Goal: Information Seeking & Learning: Find specific fact

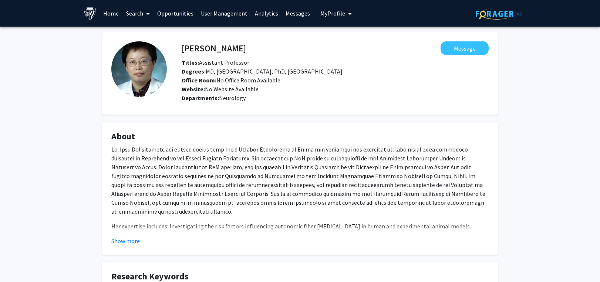
click at [135, 12] on link "Search" at bounding box center [137, 13] width 31 height 26
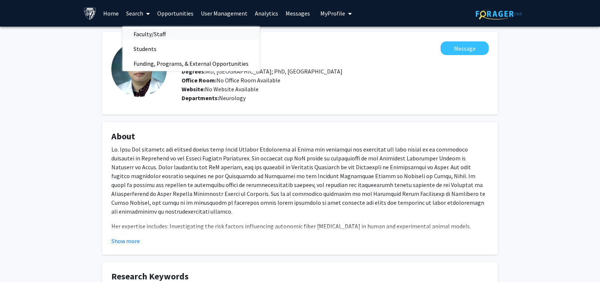
click at [140, 33] on span "Faculty/Staff" at bounding box center [149, 34] width 54 height 15
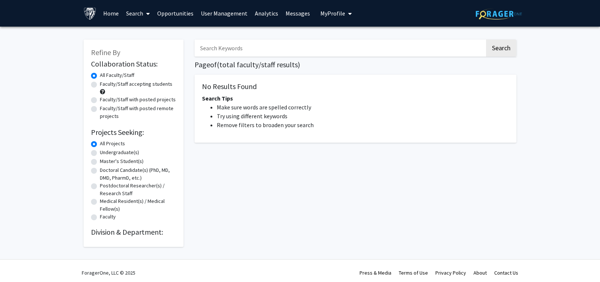
click at [271, 49] on input "Search Keywords" at bounding box center [340, 48] width 291 height 17
paste input "Helixor"
type input "Helixor"
click at [496, 47] on button "Search" at bounding box center [501, 48] width 30 height 17
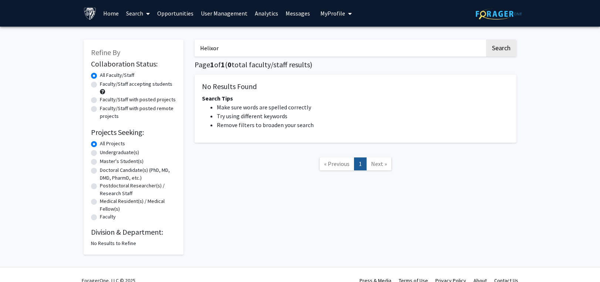
drag, startPoint x: 235, startPoint y: 43, endPoint x: 170, endPoint y: 43, distance: 65.5
click at [170, 43] on div "Refine By Collaboration Status: Collaboration Status All Faculty/Staff Collabor…" at bounding box center [300, 143] width 444 height 223
click at [486, 40] on button "Search" at bounding box center [501, 48] width 30 height 17
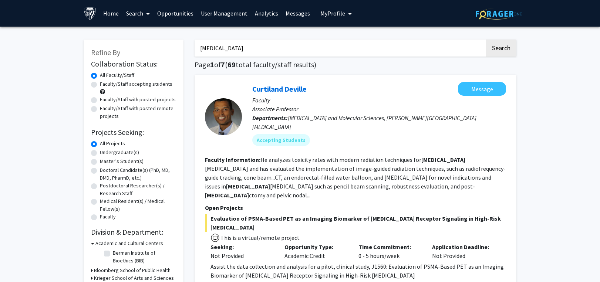
drag, startPoint x: 251, startPoint y: 47, endPoint x: 131, endPoint y: 57, distance: 120.0
paste input "thrombocytopenic"
type input "thrombocytopenic"
click at [491, 47] on button "Search" at bounding box center [501, 48] width 30 height 17
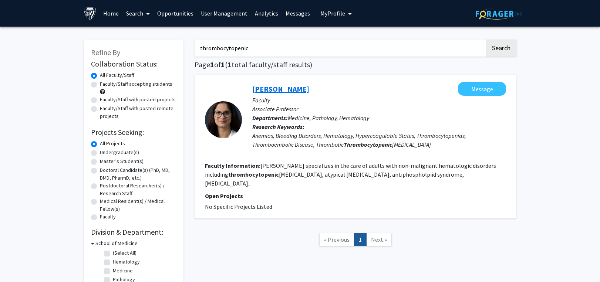
click at [294, 90] on link "[PERSON_NAME]" at bounding box center [280, 88] width 57 height 9
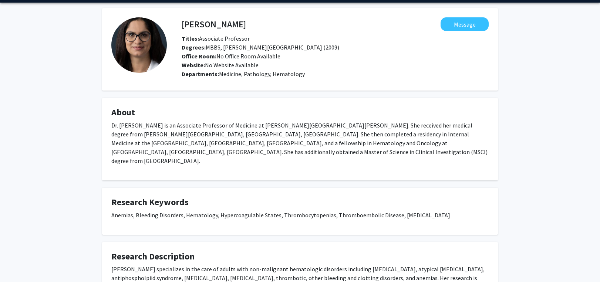
scroll to position [37, 0]
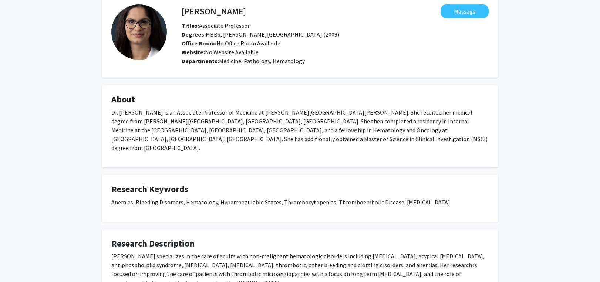
click at [520, 147] on div "[PERSON_NAME] Message Titles: Associate Professor Degrees: MBBS, [PERSON_NAME][…" at bounding box center [300, 158] width 600 height 337
drag, startPoint x: 110, startPoint y: 193, endPoint x: 132, endPoint y: 207, distance: 25.7
click at [132, 207] on fg-card "Research Keywords Anemias, Bleeding Disorders, Hematology, Hypercoagulable Stat…" at bounding box center [300, 198] width 396 height 47
copy p "Anemias, Bleeding Disorders, Hematology, Hypercoagulable States, Thrombocytopen…"
drag, startPoint x: 184, startPoint y: 7, endPoint x: 248, endPoint y: 9, distance: 63.3
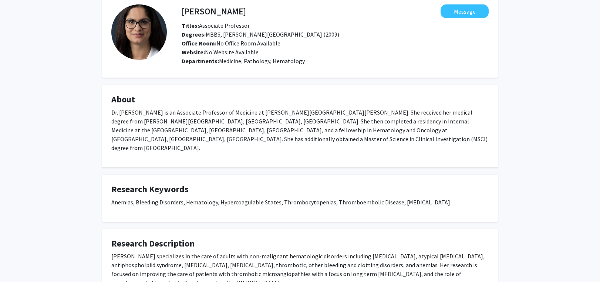
click at [246, 9] on h4 "[PERSON_NAME]" at bounding box center [214, 11] width 64 height 14
drag, startPoint x: 181, startPoint y: 12, endPoint x: 225, endPoint y: 12, distance: 44.0
click at [225, 12] on div "[PERSON_NAME] Message" at bounding box center [335, 11] width 318 height 14
click at [167, 10] on div "[PERSON_NAME] Message Titles: Associate Professor Degrees: MBBS, [PERSON_NAME][…" at bounding box center [328, 36] width 322 height 64
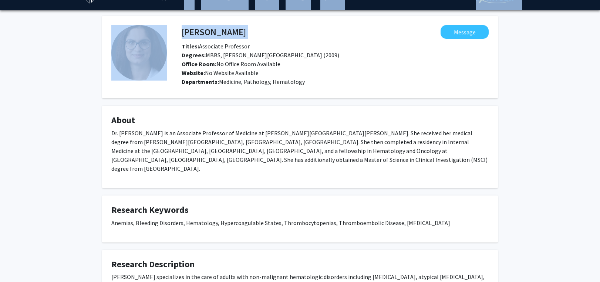
scroll to position [0, 0]
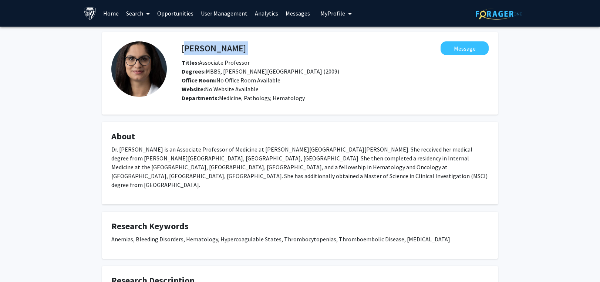
drag, startPoint x: 174, startPoint y: 8, endPoint x: 183, endPoint y: 50, distance: 43.6
click at [183, 50] on div "[PERSON_NAME] Message Titles: Associate Professor Degrees: MBBS, [PERSON_NAME][…" at bounding box center [328, 73] width 322 height 64
copy h4 "[PERSON_NAME]"
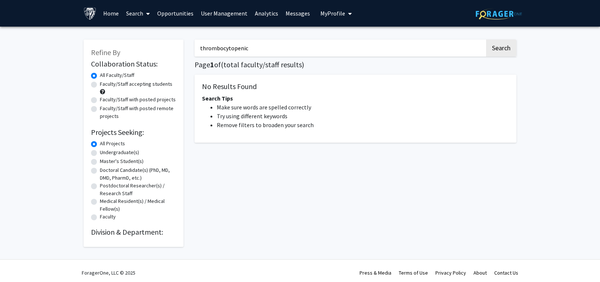
click at [145, 50] on div "Refine By Collaboration Status: Collaboration Status All Faculty/Staff Collabor…" at bounding box center [300, 139] width 444 height 215
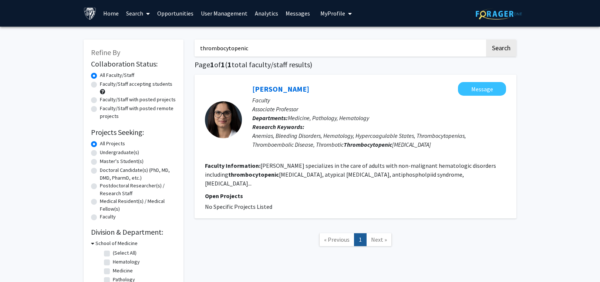
paste input "[PERSON_NAME]"
type input "[PERSON_NAME]"
click at [501, 47] on button "Search" at bounding box center [501, 48] width 30 height 17
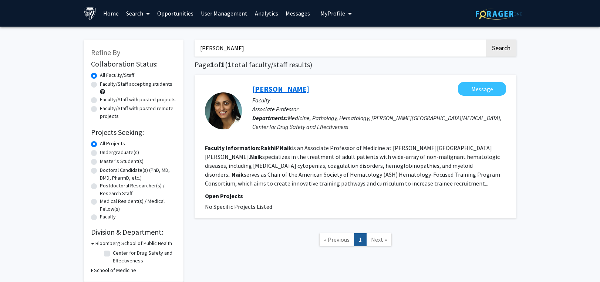
click at [272, 87] on link "[PERSON_NAME]" at bounding box center [280, 88] width 57 height 9
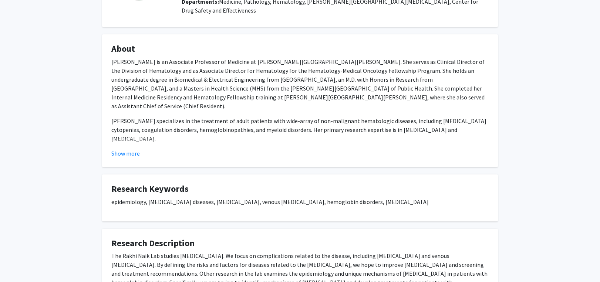
scroll to position [111, 0]
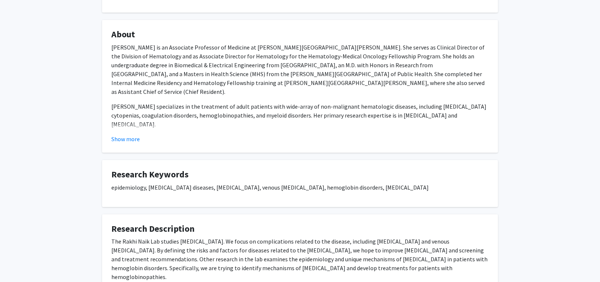
drag, startPoint x: 110, startPoint y: 190, endPoint x: 417, endPoint y: 186, distance: 307.6
click at [417, 186] on fg-card "Research Keywords epidemiology, [MEDICAL_DATA] diseases, [MEDICAL_DATA], venous…" at bounding box center [300, 183] width 396 height 47
copy p "epidemiology, [MEDICAL_DATA] diseases, [MEDICAL_DATA], venous [MEDICAL_DATA], h…"
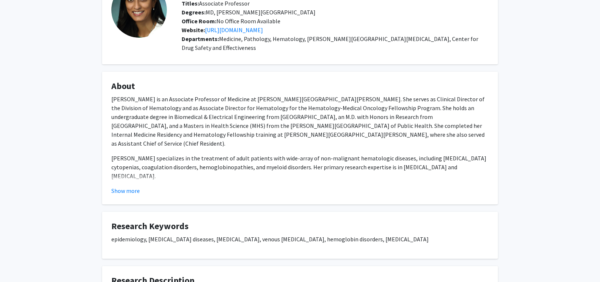
scroll to position [0, 0]
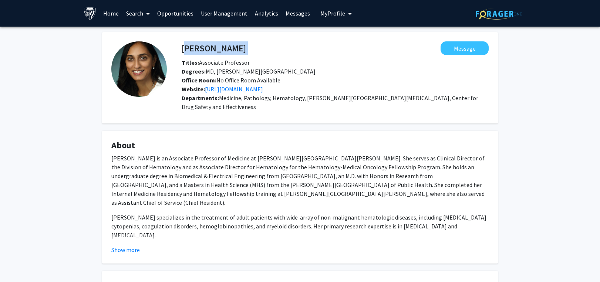
drag, startPoint x: 174, startPoint y: 46, endPoint x: 184, endPoint y: 49, distance: 9.7
click at [184, 49] on div "[PERSON_NAME] Message Titles: Associate Professor Degrees: MD, [PERSON_NAME][GE…" at bounding box center [328, 77] width 322 height 73
copy h4 "[PERSON_NAME]"
